Goal: Task Accomplishment & Management: Manage account settings

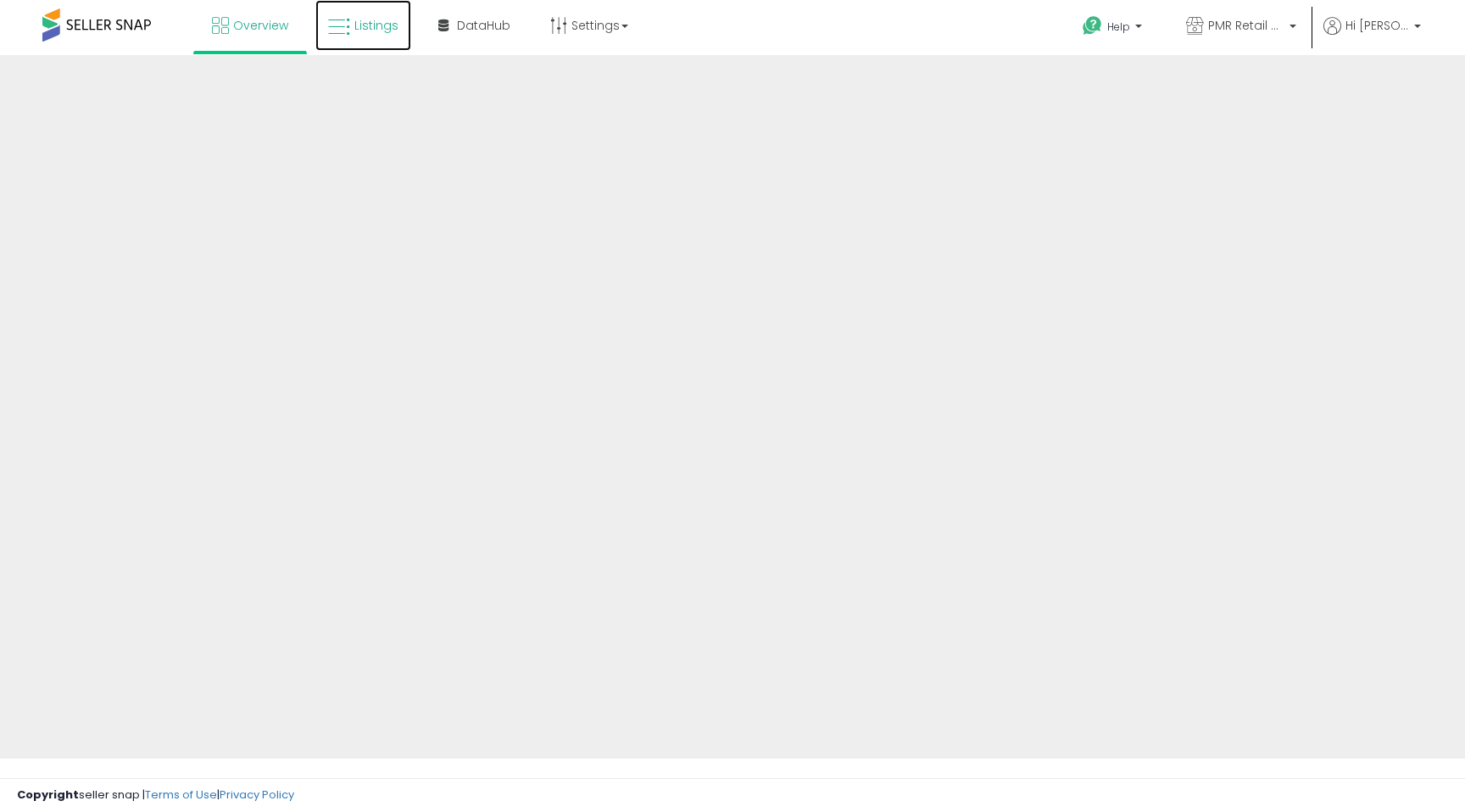
click at [372, 39] on link "Listings" at bounding box center [363, 25] width 96 height 51
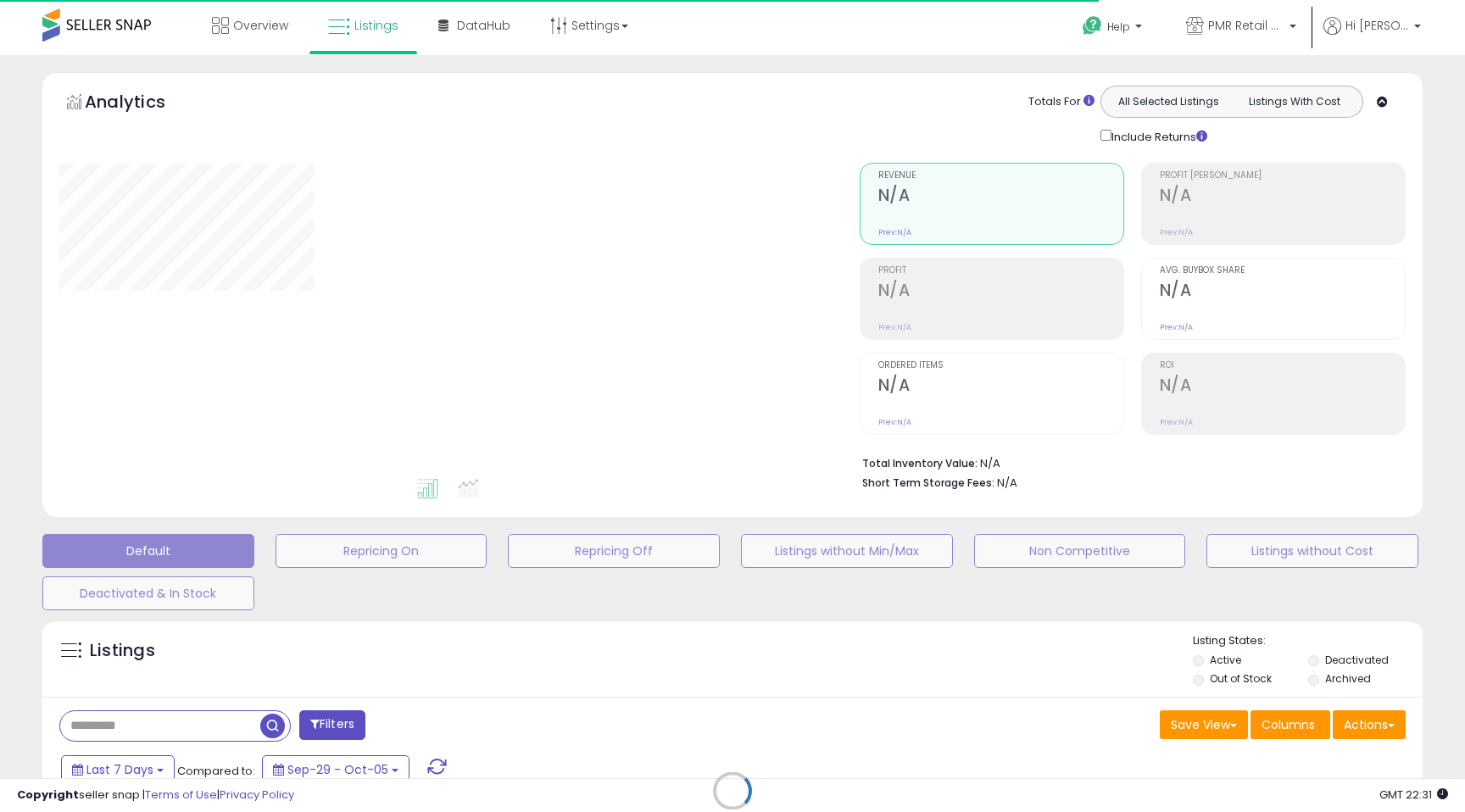
click at [577, 301] on div at bounding box center [446, 319] width 775 height 313
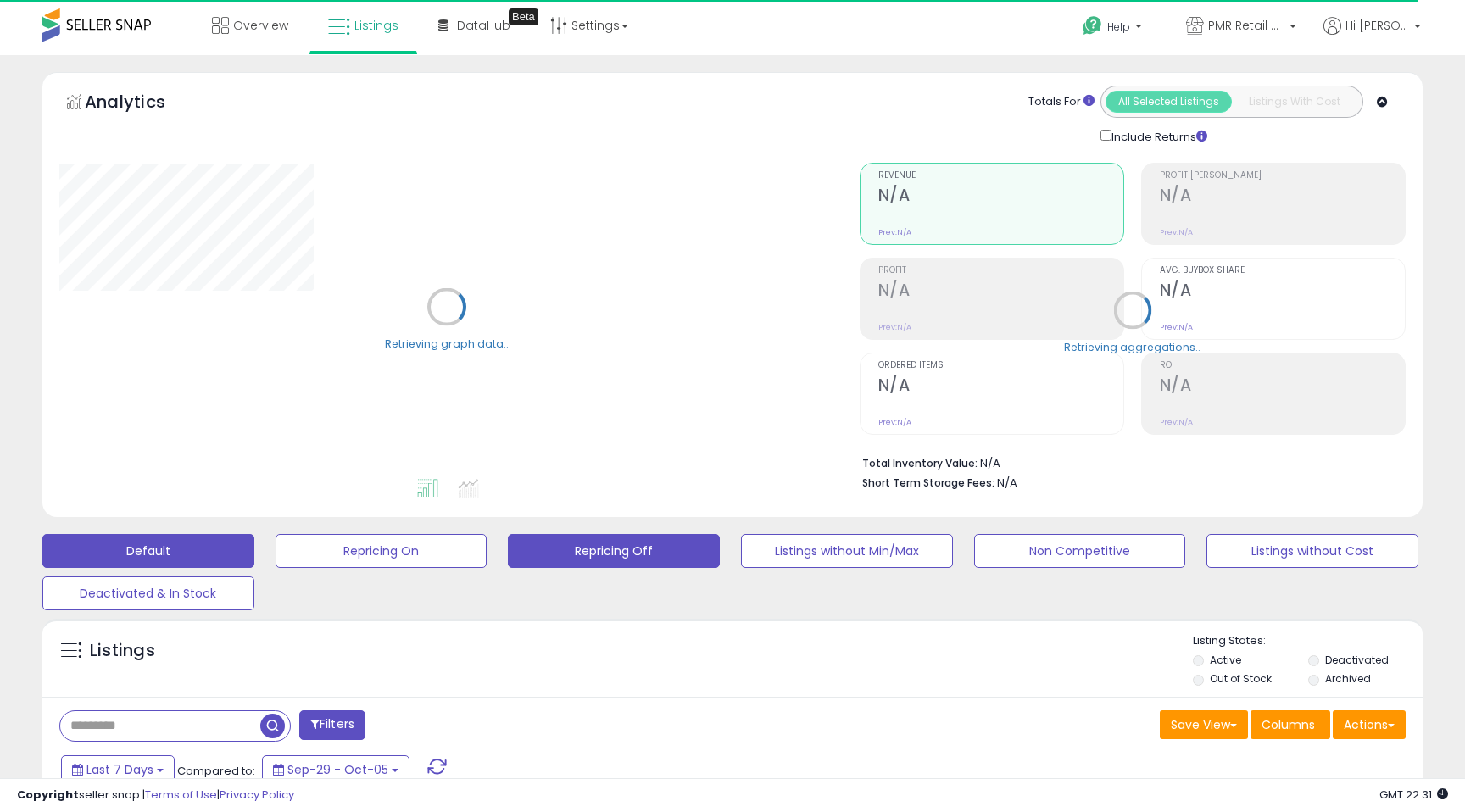
click at [640, 547] on button "Repricing Off" at bounding box center [613, 551] width 212 height 34
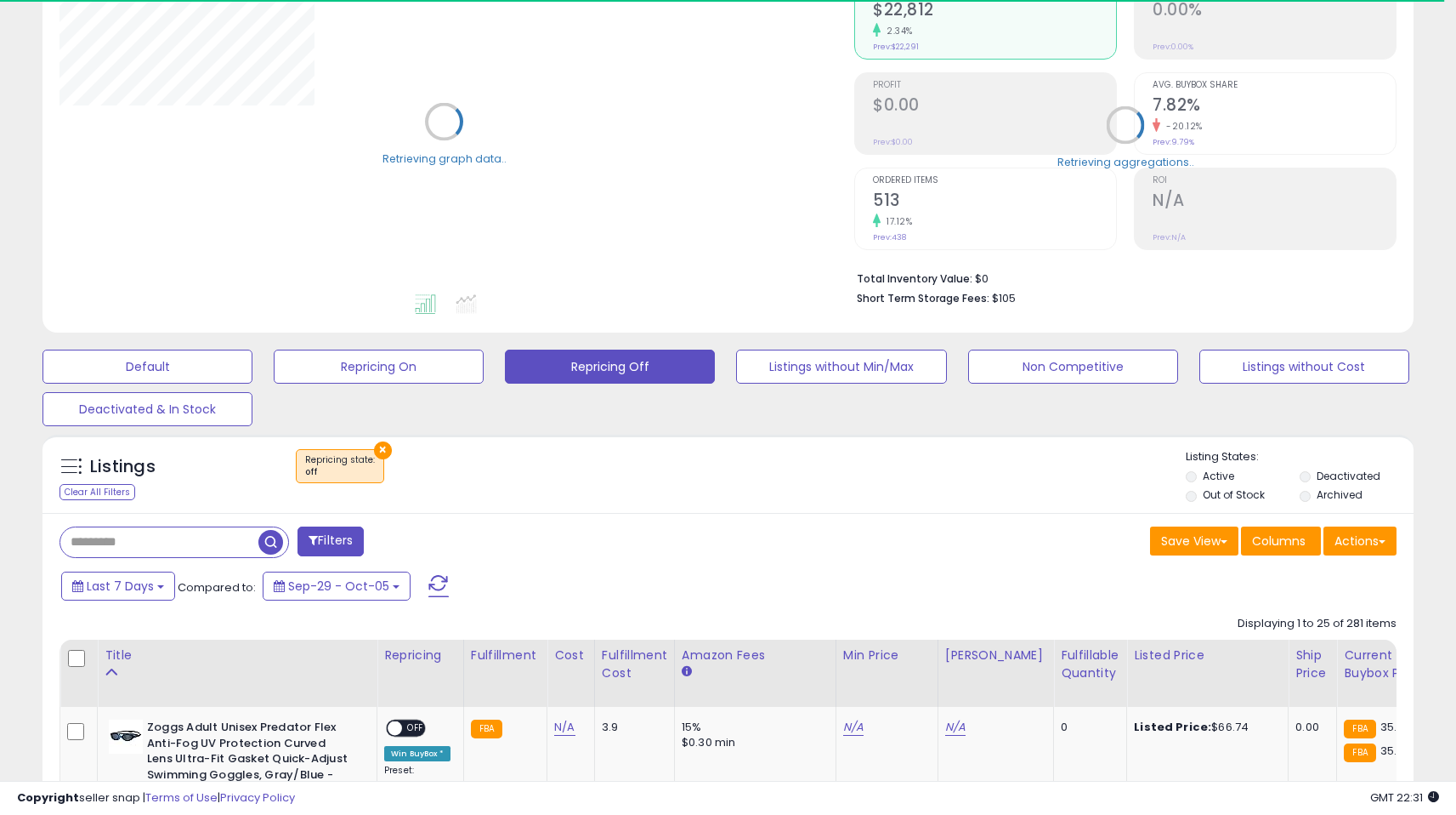
drag, startPoint x: 1465, startPoint y: 47, endPoint x: 1454, endPoint y: 226, distance: 179.3
click at [1454, 226] on html "Unable to login Retrieving listings data.. has not yet accepted the Terms of Us…" at bounding box center [728, 221] width 1456 height 815
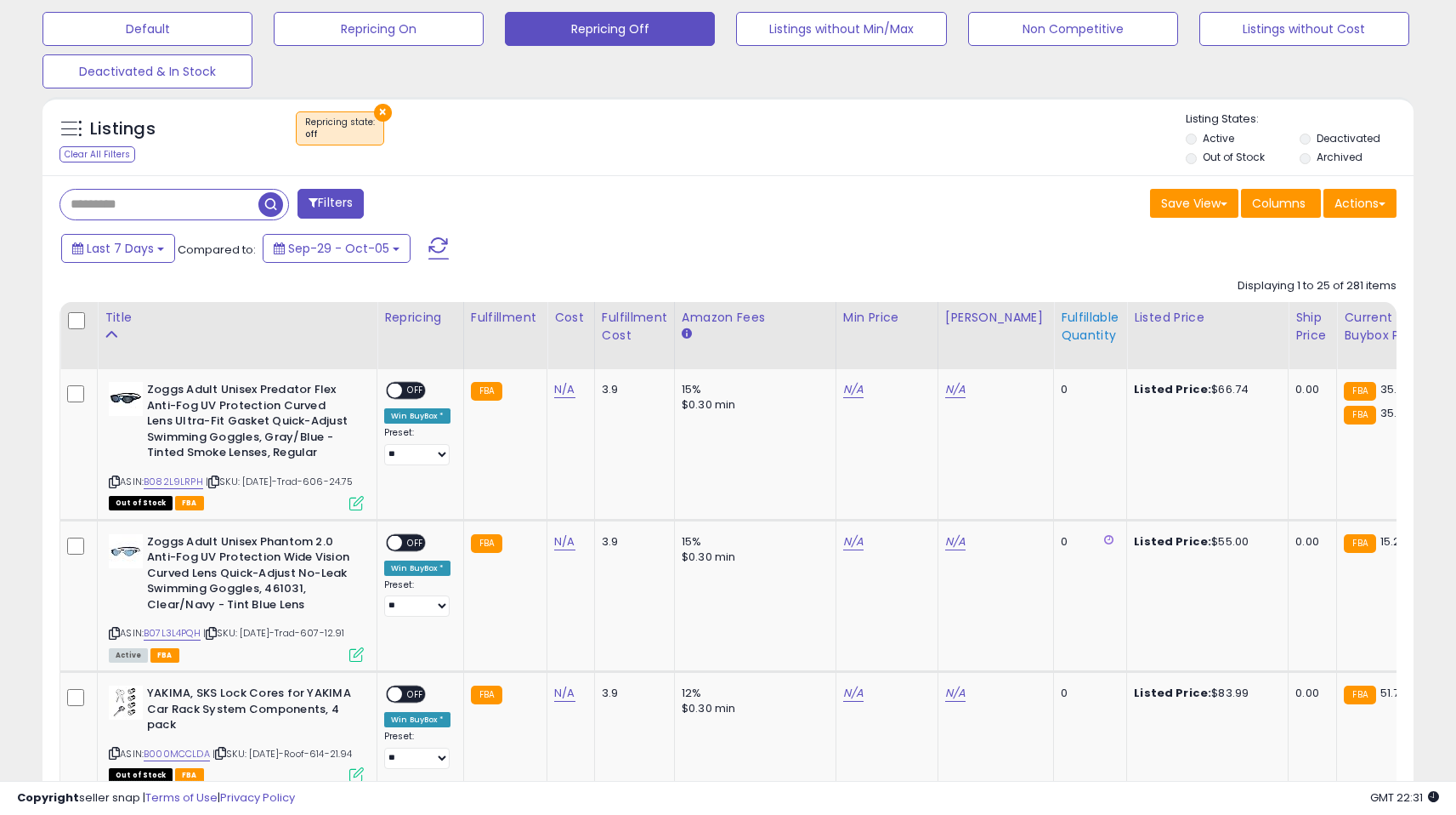
click at [1061, 315] on div "Fulfillable Quantity" at bounding box center [1090, 326] width 58 height 36
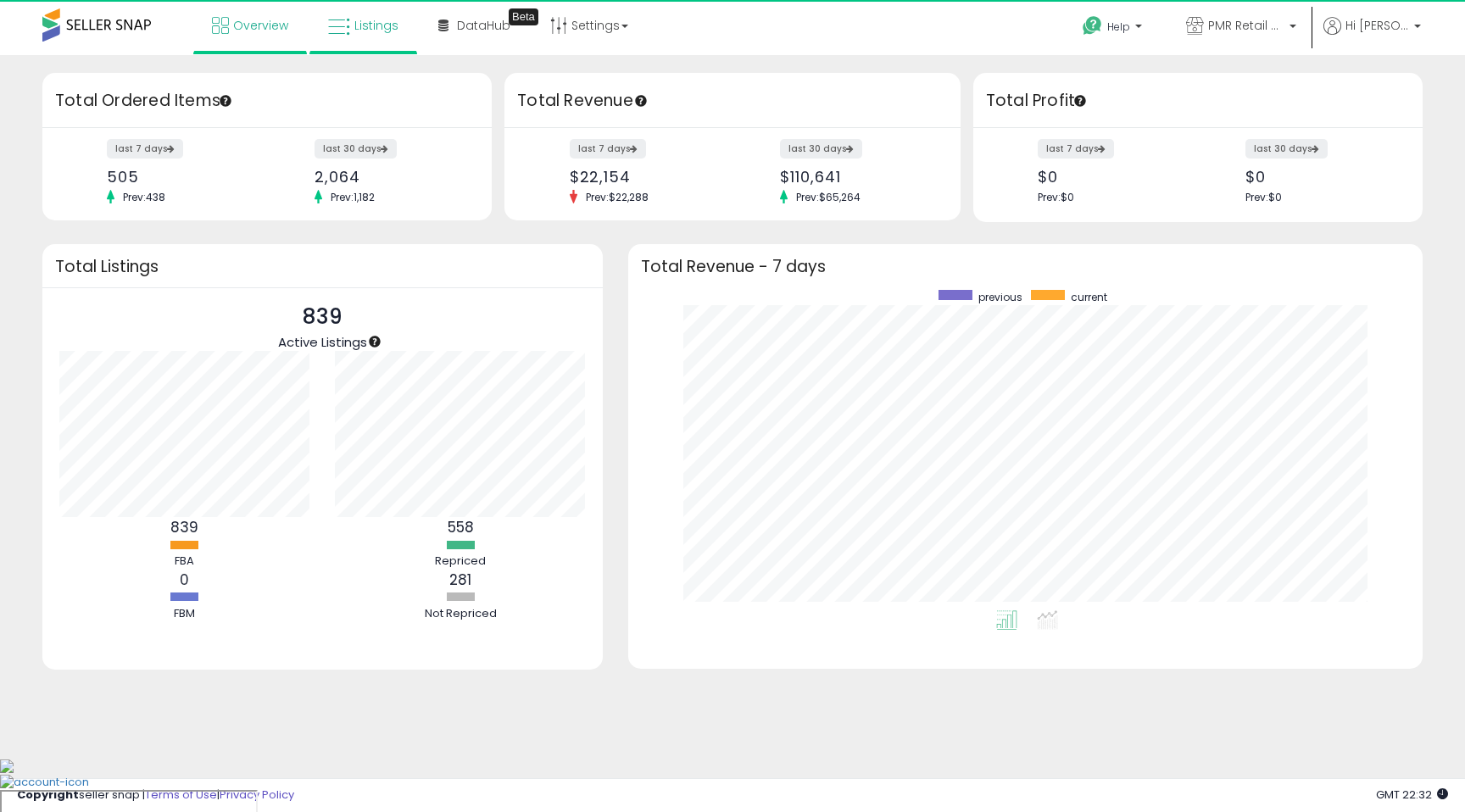
scroll to position [321, 761]
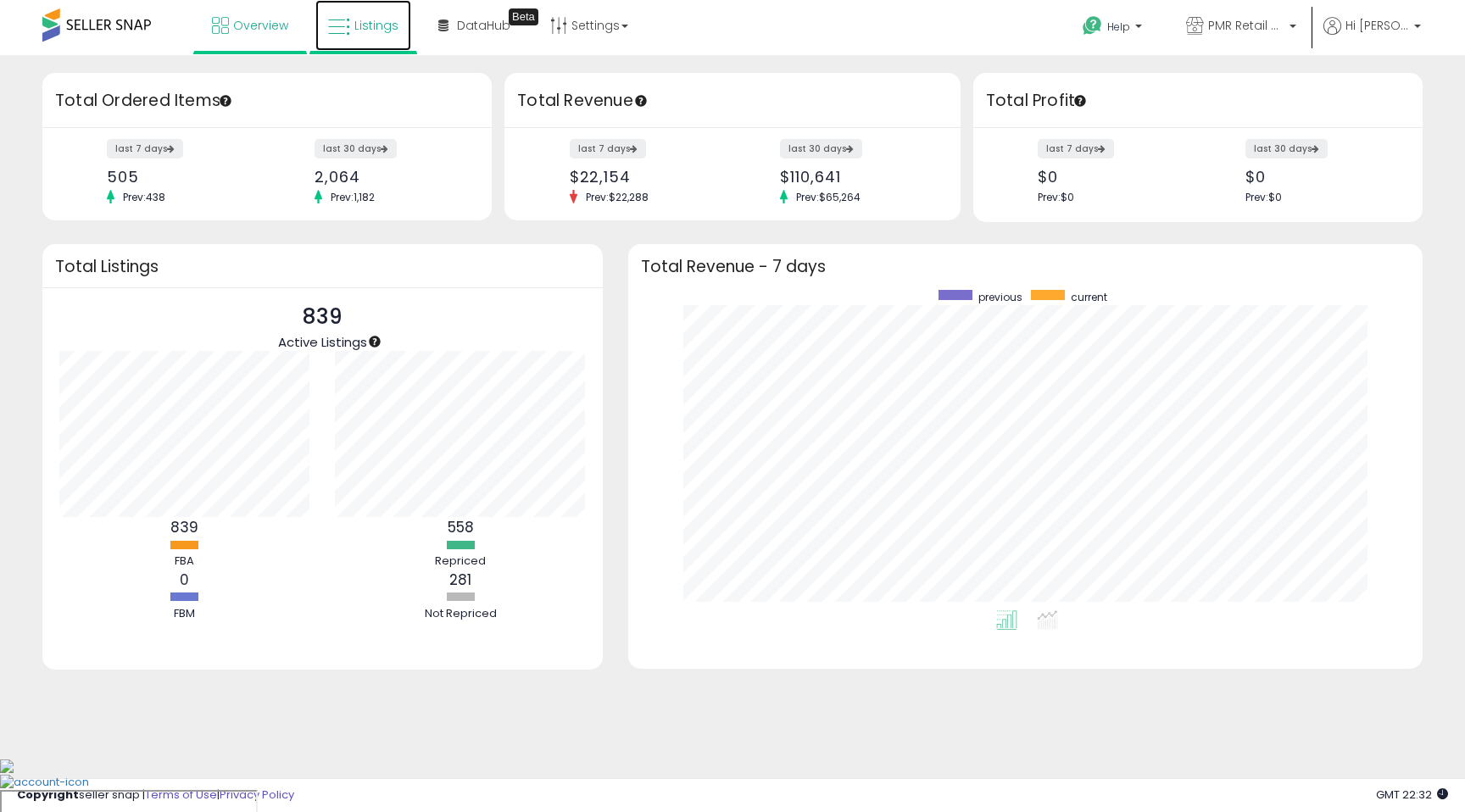
click at [360, 15] on link "Listings" at bounding box center [363, 25] width 96 height 51
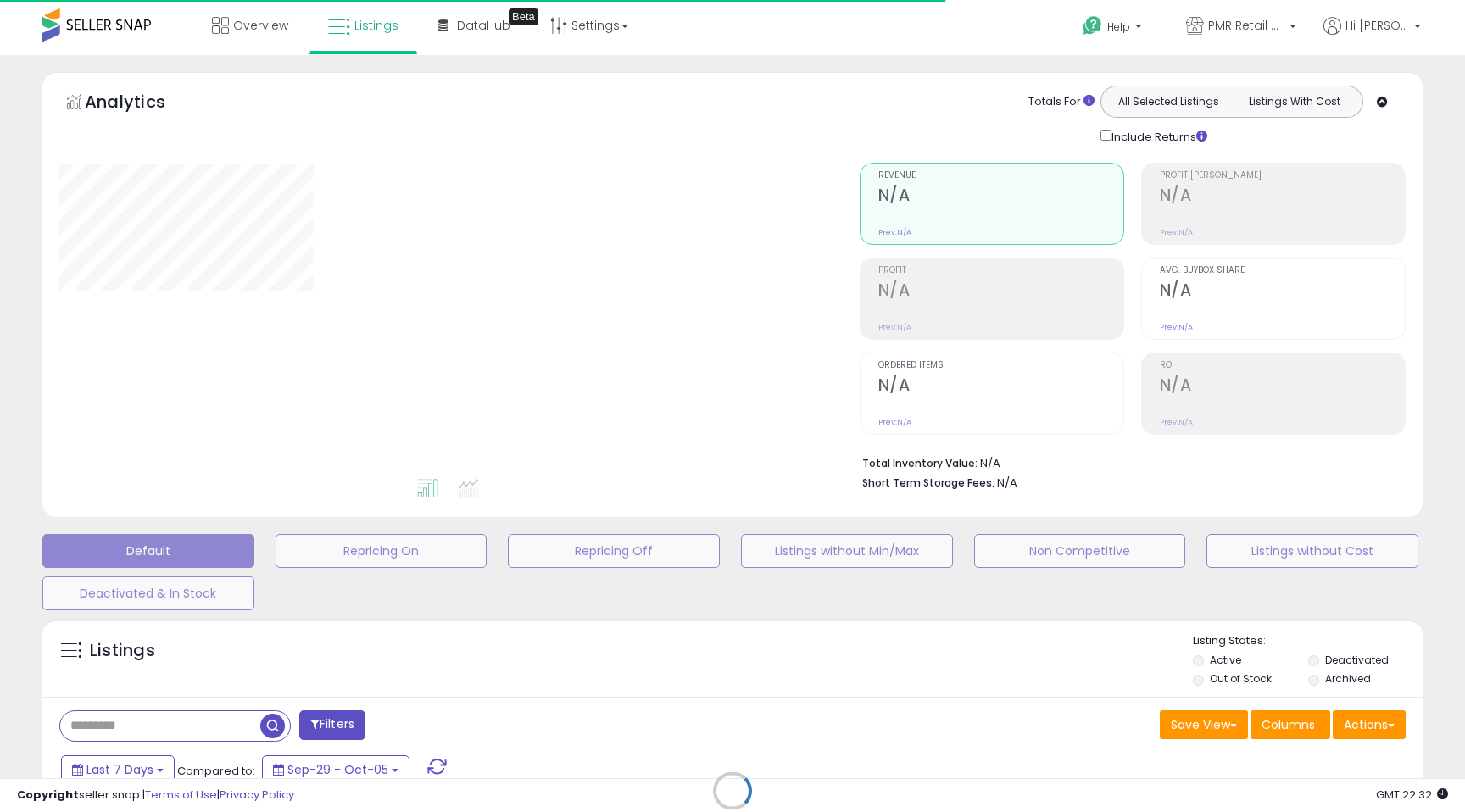
click at [207, 710] on div "Retrieving listings data.." at bounding box center [732, 803] width 1406 height 386
click at [170, 723] on div "Retrieving listings data.." at bounding box center [732, 803] width 1406 height 386
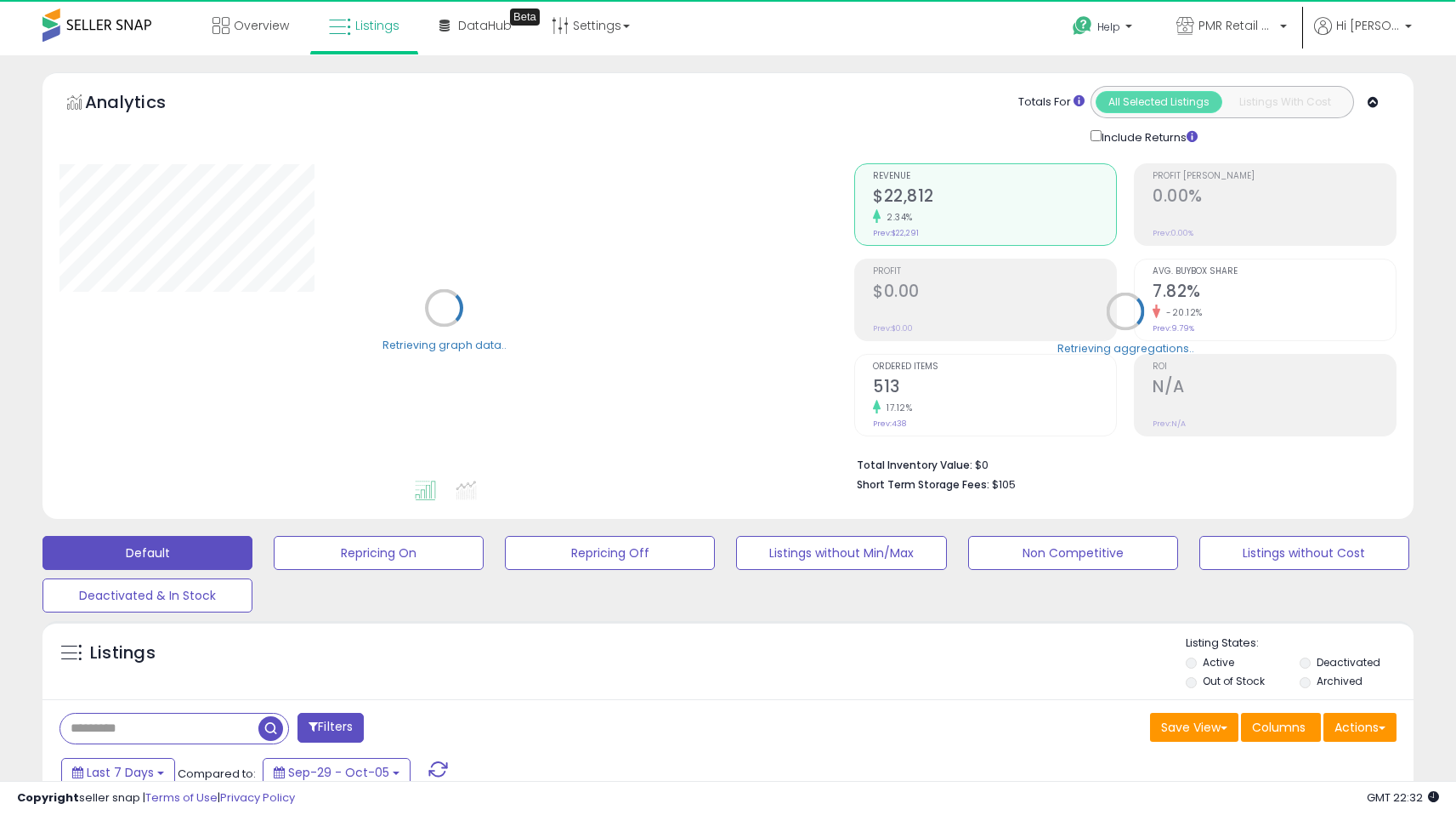
click at [152, 729] on input "text" at bounding box center [159, 728] width 198 height 30
paste input "**********"
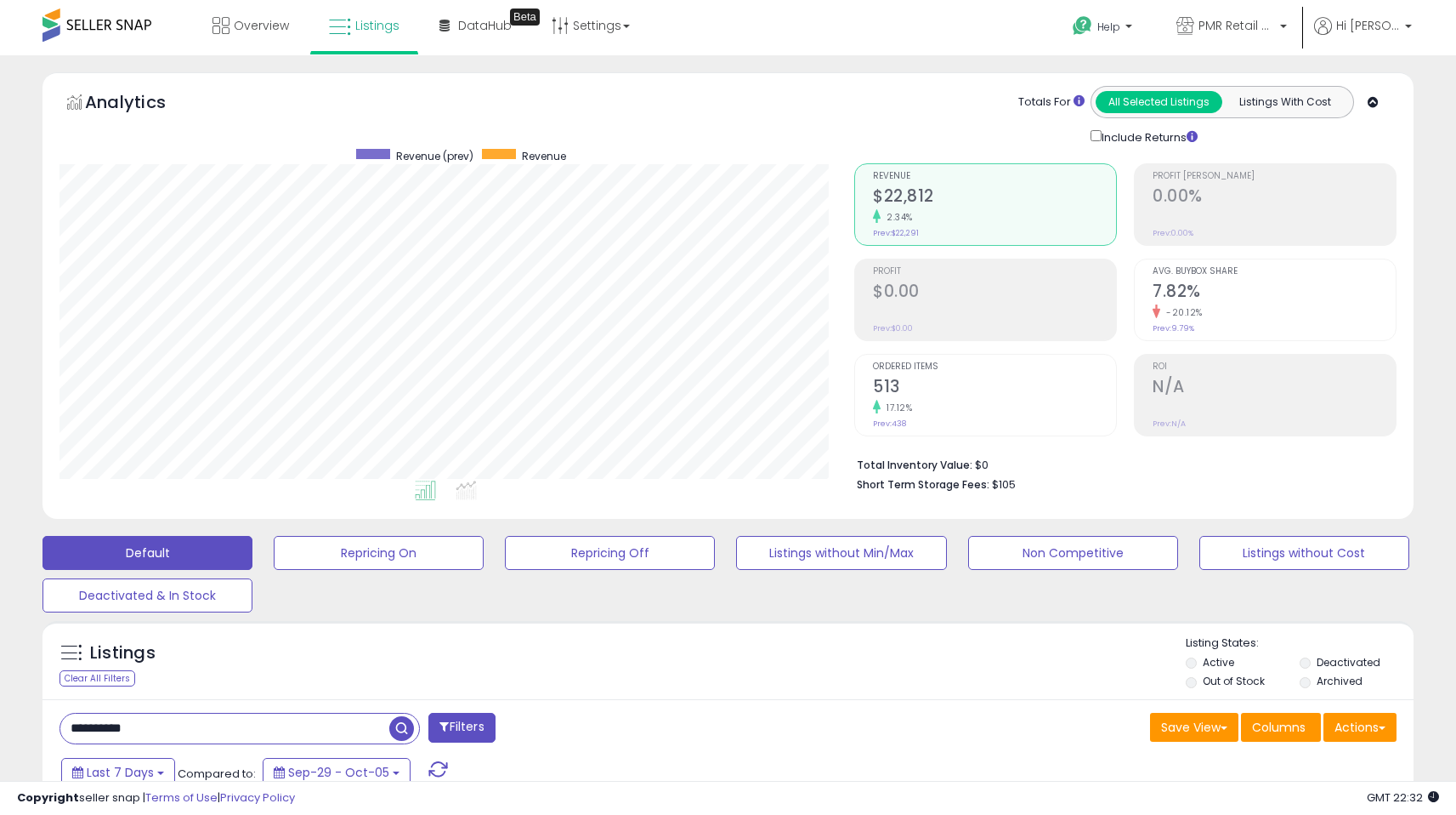
type input "**********"
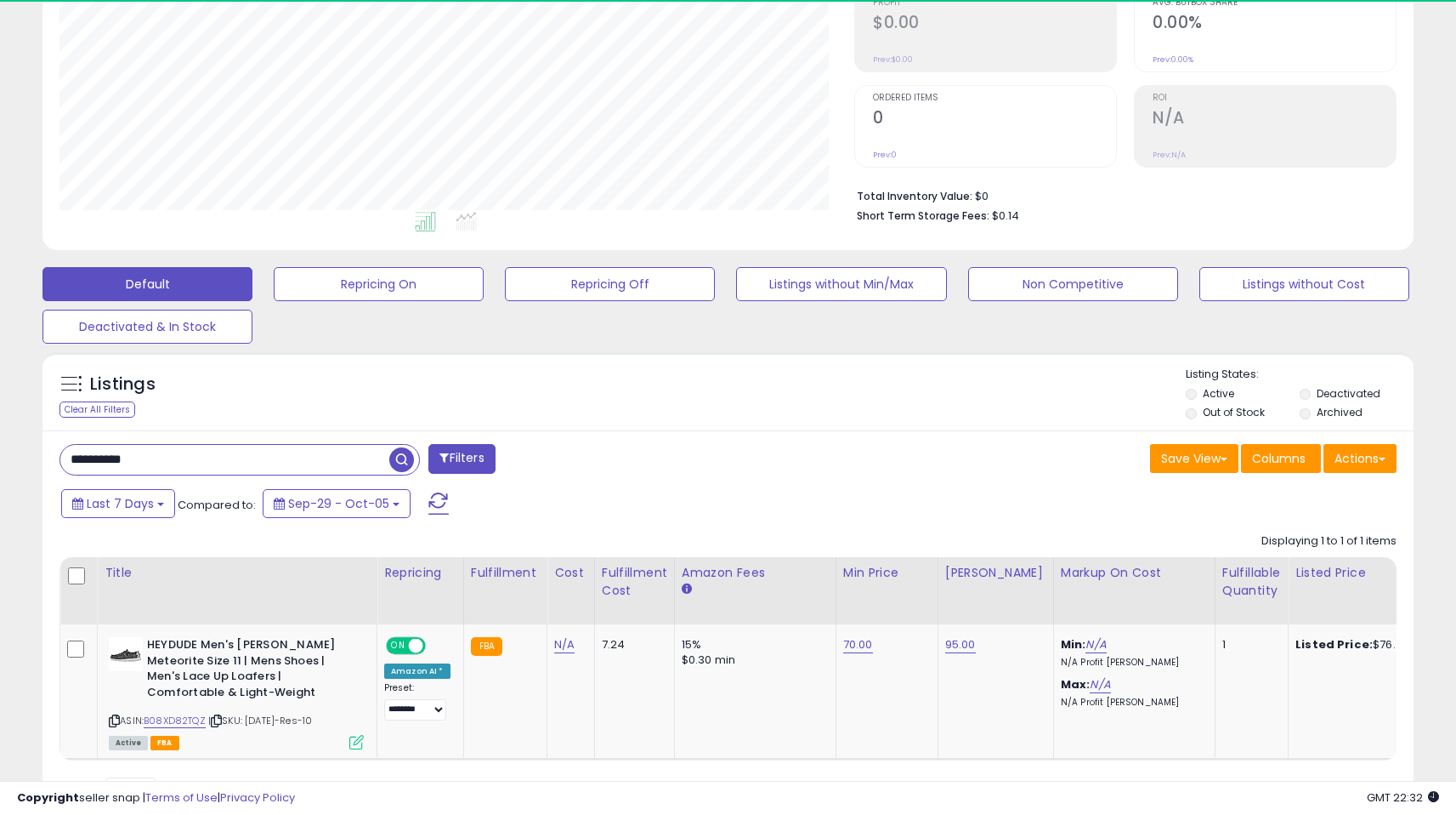
scroll to position [328, 0]
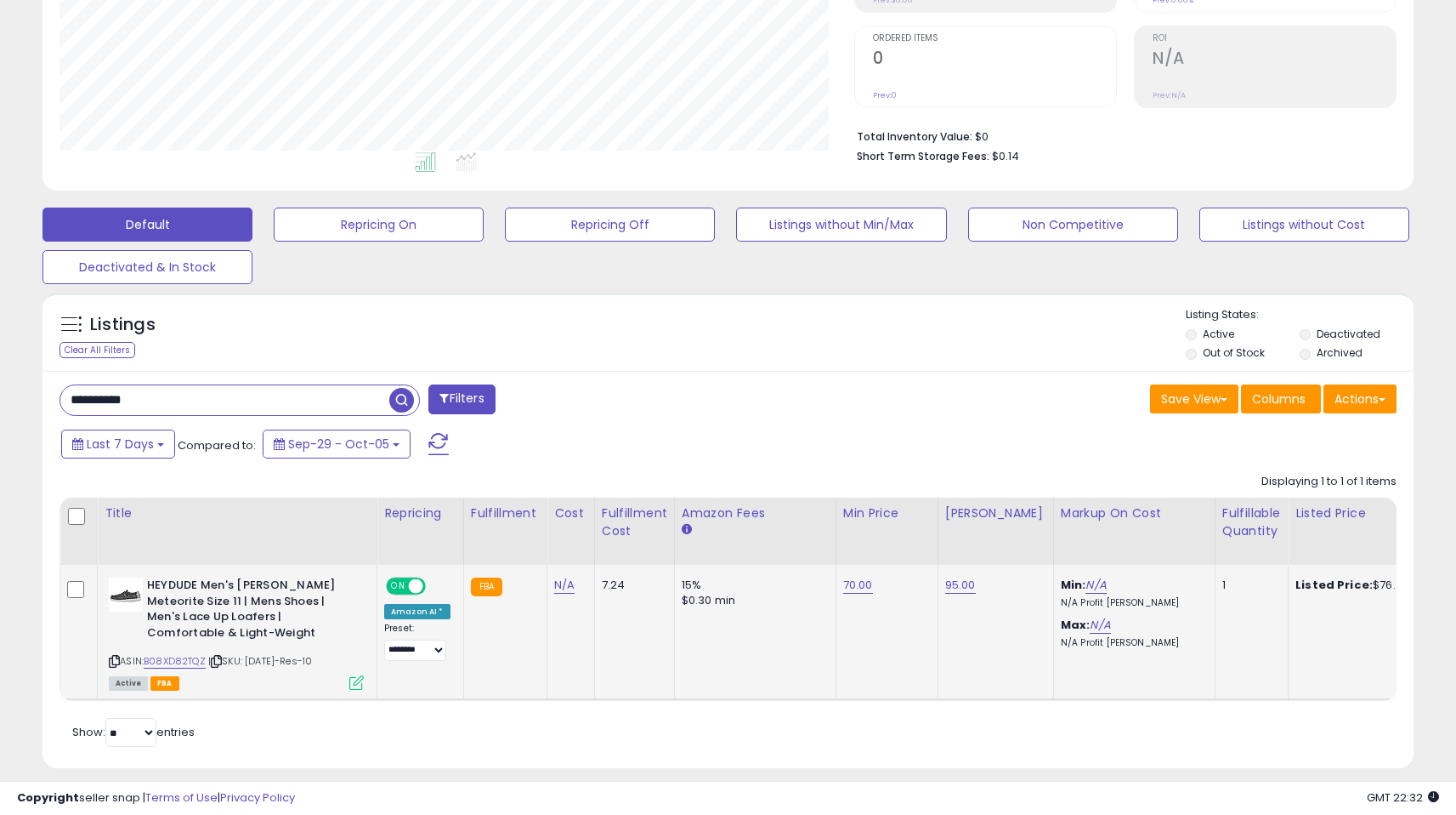
click at [409, 587] on span at bounding box center [416, 587] width 15 height 15
